Goal: Transaction & Acquisition: Purchase product/service

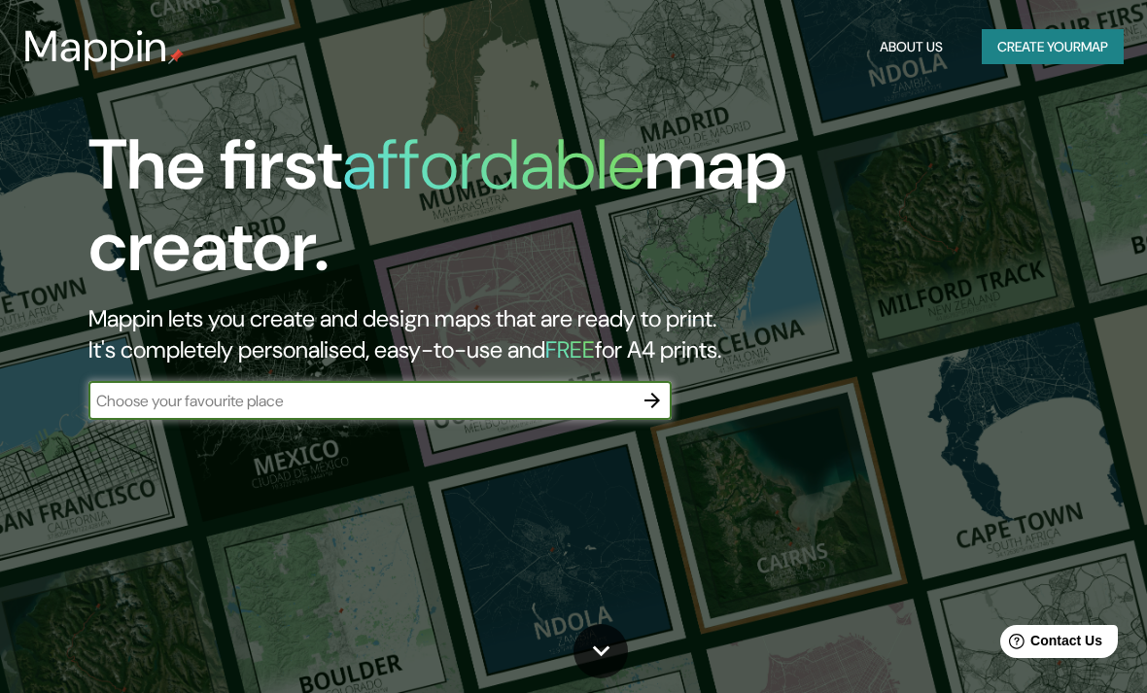
click at [1010, 53] on button "Create your map" at bounding box center [1053, 47] width 142 height 36
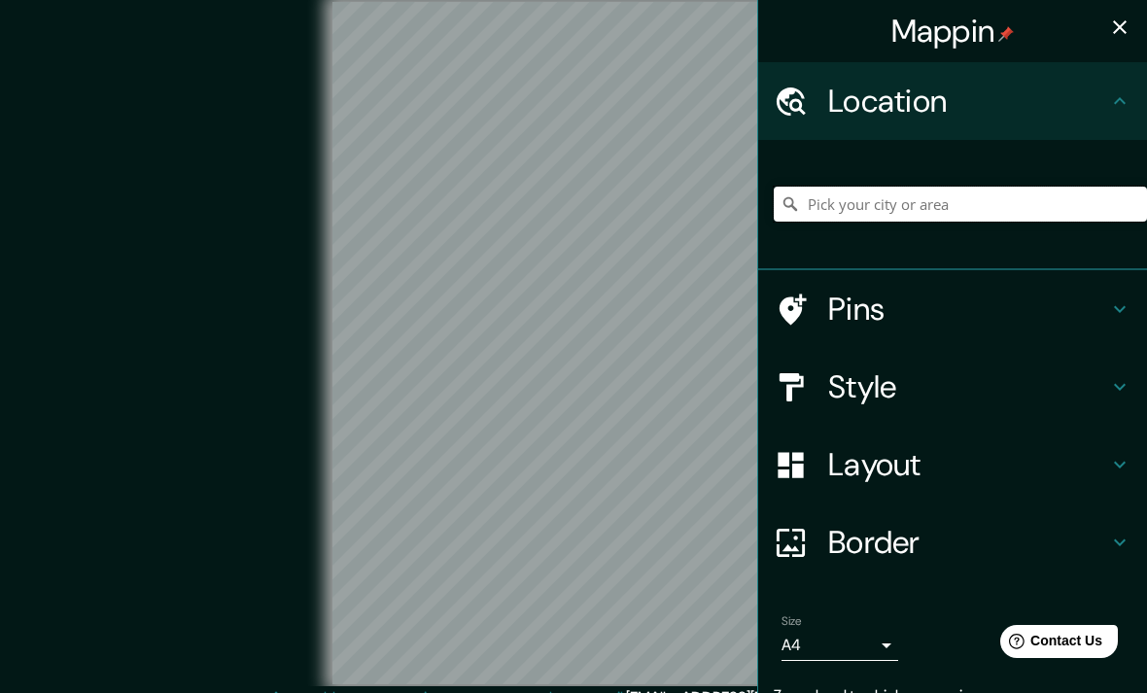
click at [847, 196] on input "Pick your city or area" at bounding box center [960, 204] width 373 height 35
click at [1057, 191] on input "[GEOGRAPHIC_DATA], [GEOGRAPHIC_DATA], [GEOGRAPHIC_DATA]" at bounding box center [960, 204] width 373 height 35
click at [1042, 202] on input "[GEOGRAPHIC_DATA], [GEOGRAPHIC_DATA], [GEOGRAPHIC_DATA]" at bounding box center [960, 204] width 373 height 35
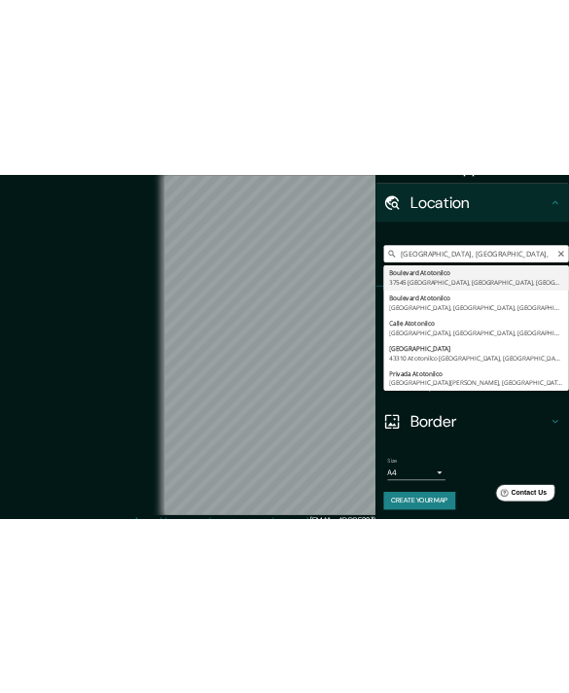
scroll to position [45, 0]
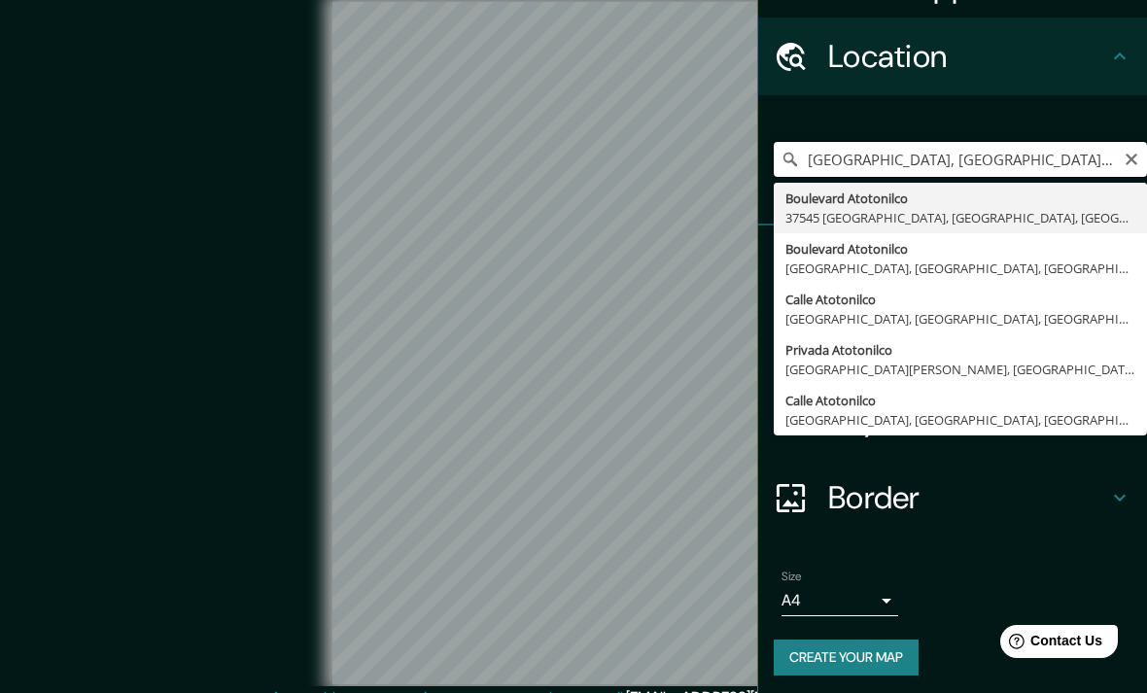
type input "[GEOGRAPHIC_DATA], [GEOGRAPHIC_DATA], [GEOGRAPHIC_DATA], [GEOGRAPHIC_DATA]"
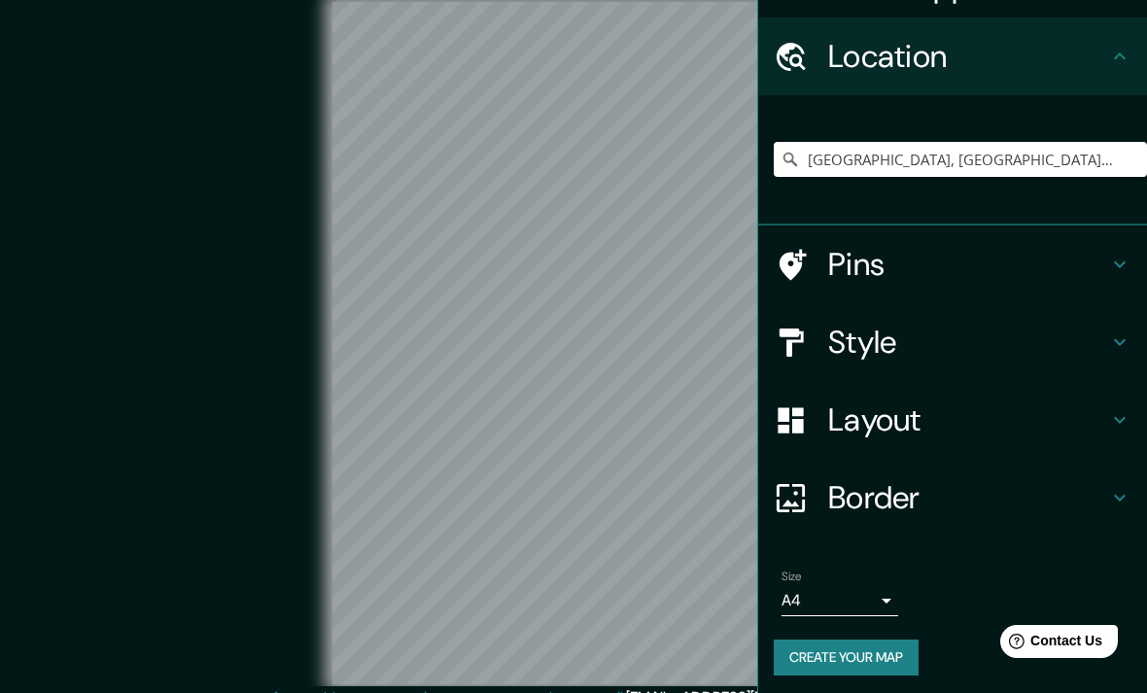
click at [252, 151] on div "© Mapbox © OpenStreetMap Improve this map" at bounding box center [573, 343] width 1032 height 624
click at [815, 260] on div at bounding box center [801, 265] width 54 height 34
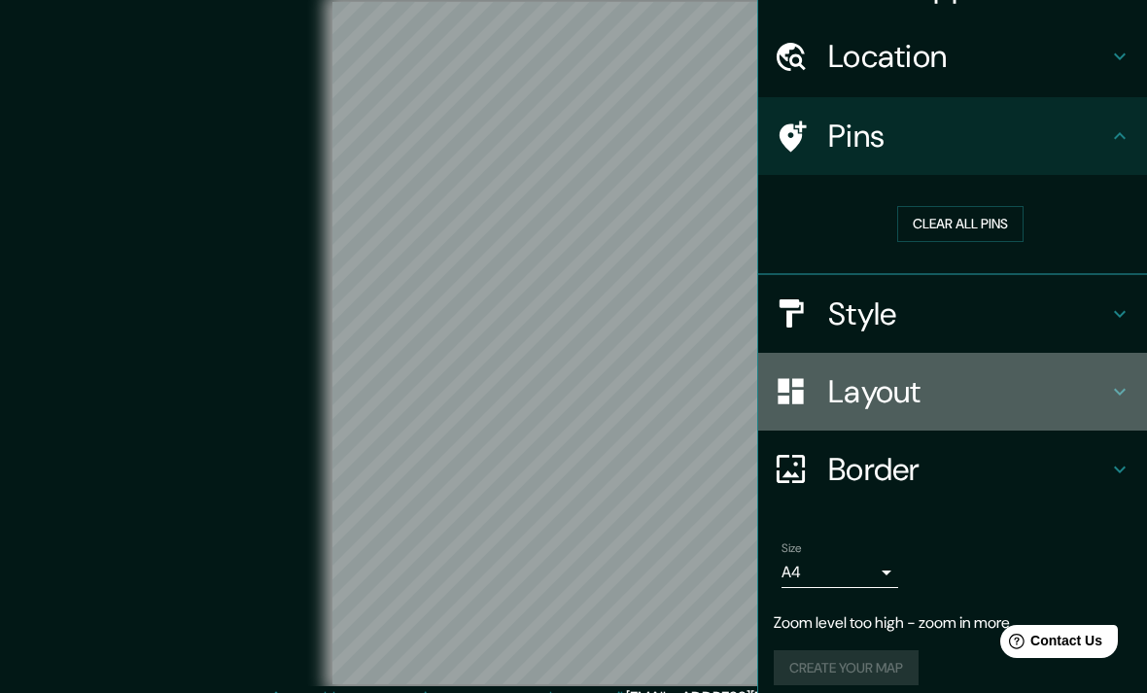
click at [849, 380] on h4 "Layout" at bounding box center [968, 391] width 280 height 39
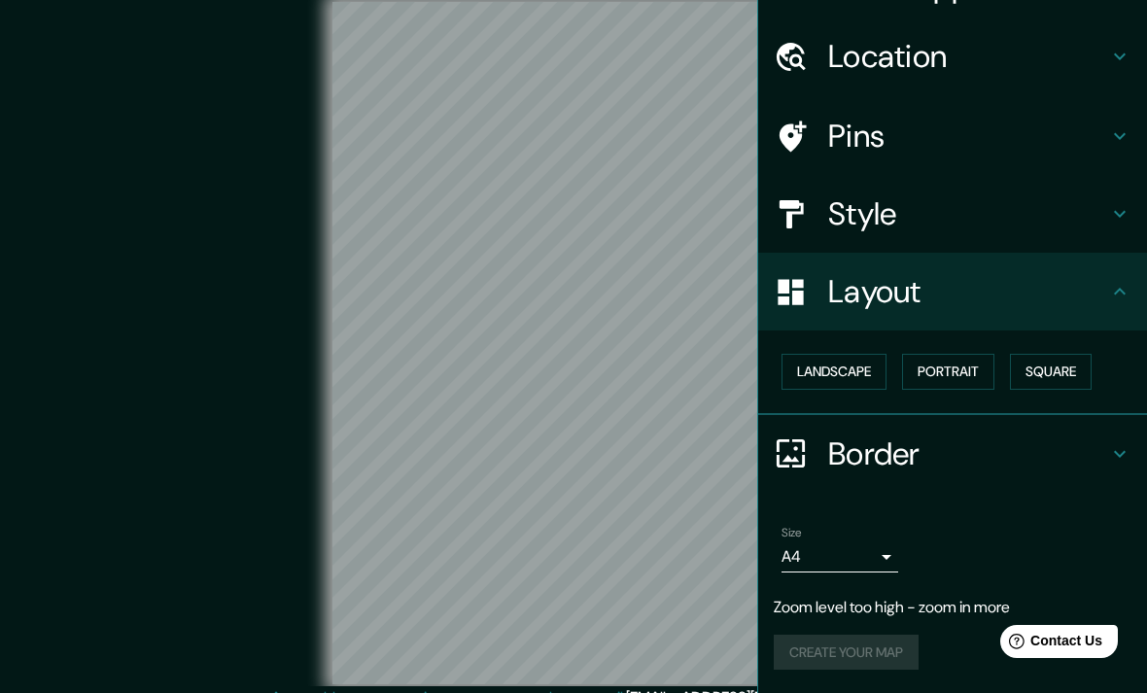
click at [838, 381] on button "Landscape" at bounding box center [833, 372] width 105 height 36
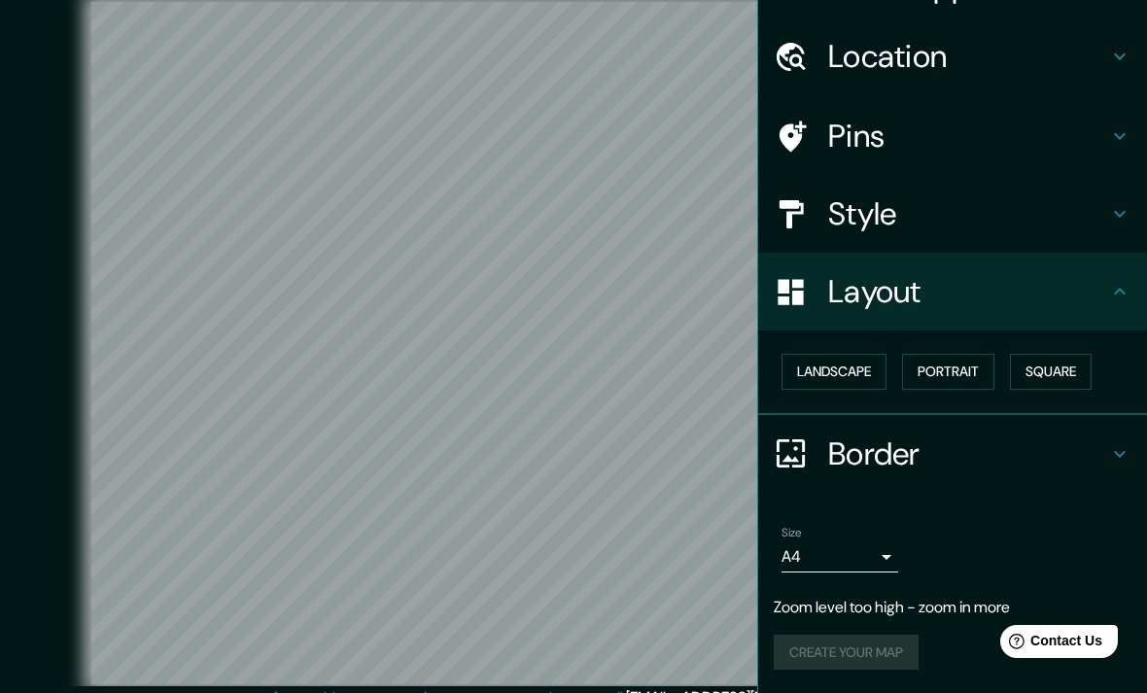
click at [935, 370] on button "Portrait" at bounding box center [948, 372] width 92 height 36
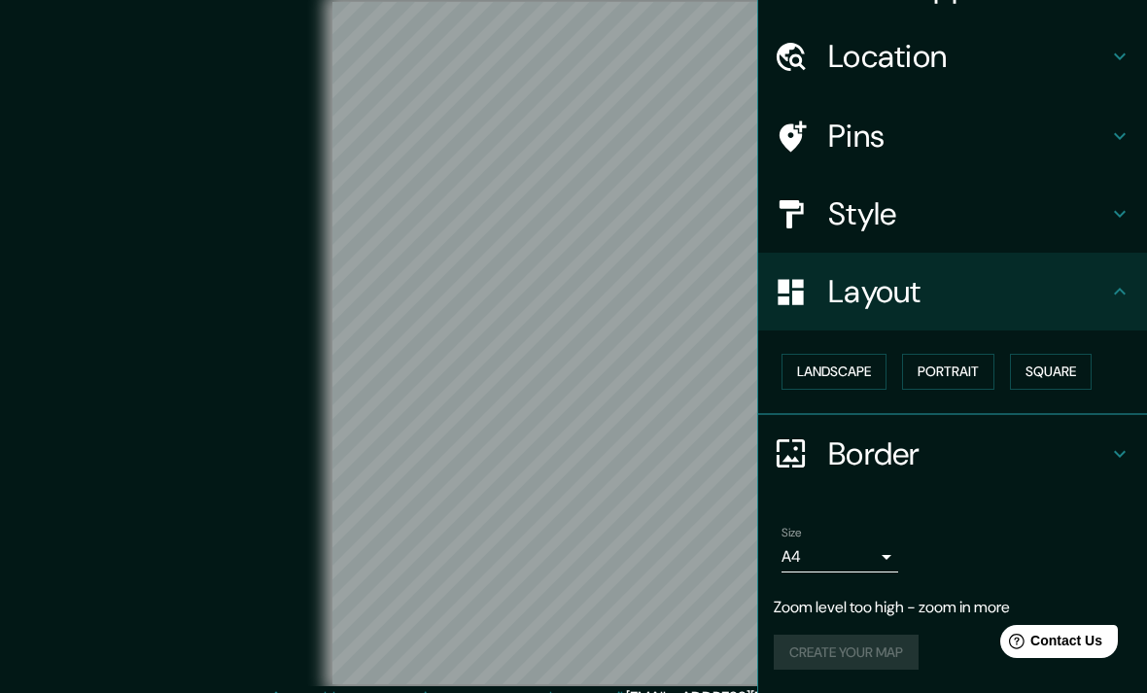
click at [1039, 361] on button "Square" at bounding box center [1051, 372] width 82 height 36
